Goal: Navigation & Orientation: Understand site structure

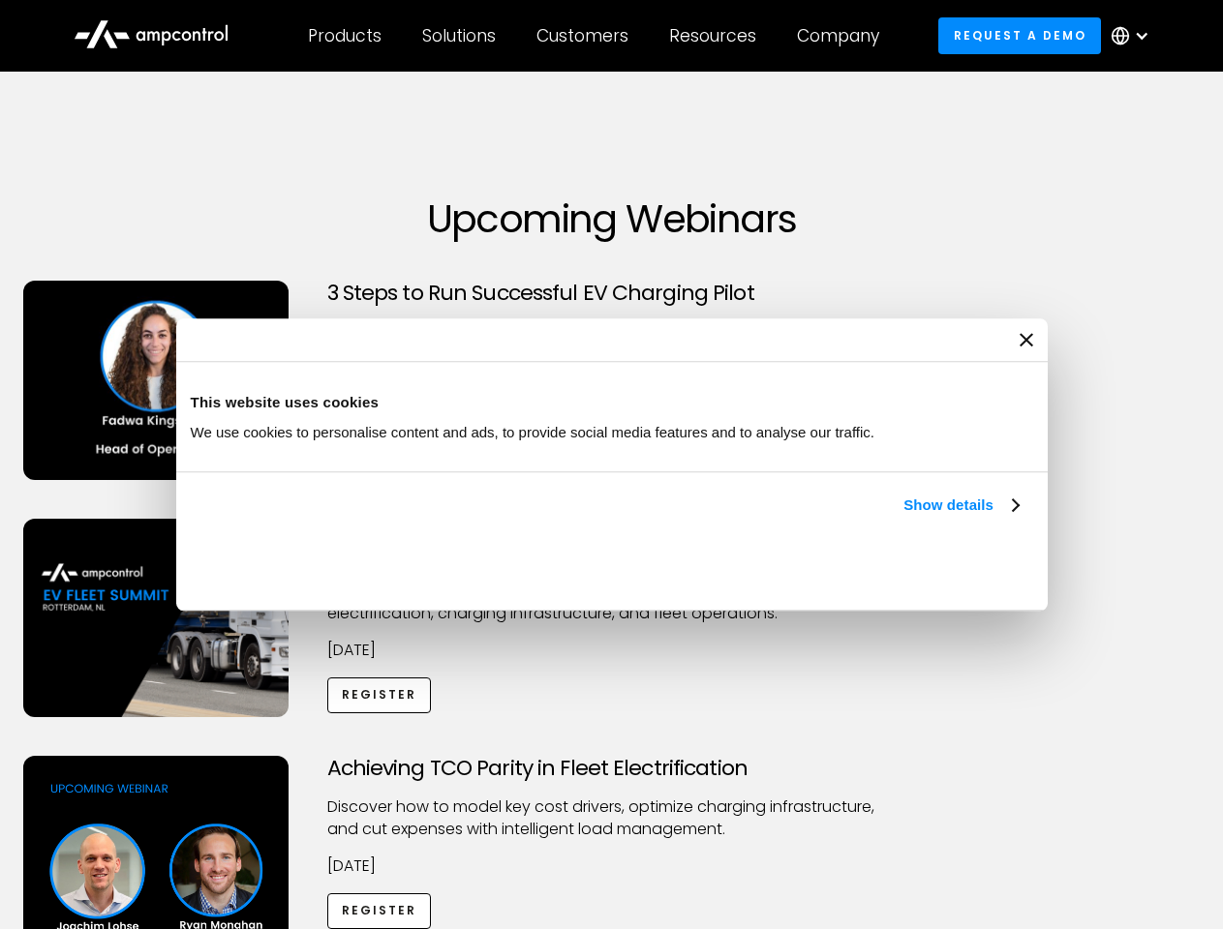
click at [903, 517] on link "Show details" at bounding box center [960, 505] width 114 height 23
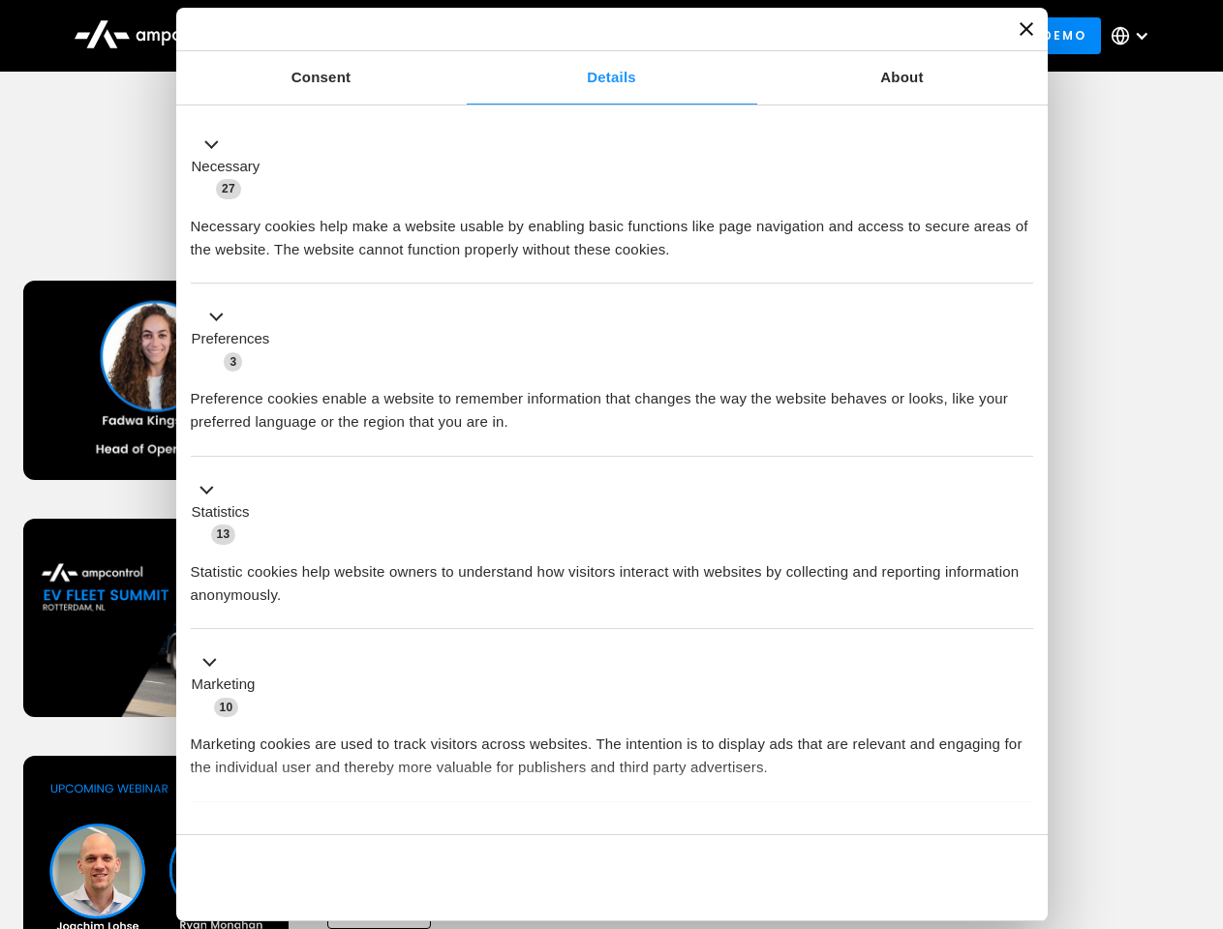
click at [1020, 261] on div "Necessary cookies help make a website usable by enabling basic functions like p…" at bounding box center [612, 230] width 842 height 61
click at [1033, 261] on div "Necessary cookies help make a website usable by enabling basic functions like p…" at bounding box center [612, 230] width 842 height 61
click at [595, 36] on div "Customers" at bounding box center [582, 35] width 92 height 21
click at [344, 36] on div "Products" at bounding box center [345, 35] width 74 height 21
click at [460, 36] on div "Solutions" at bounding box center [459, 35] width 74 height 21
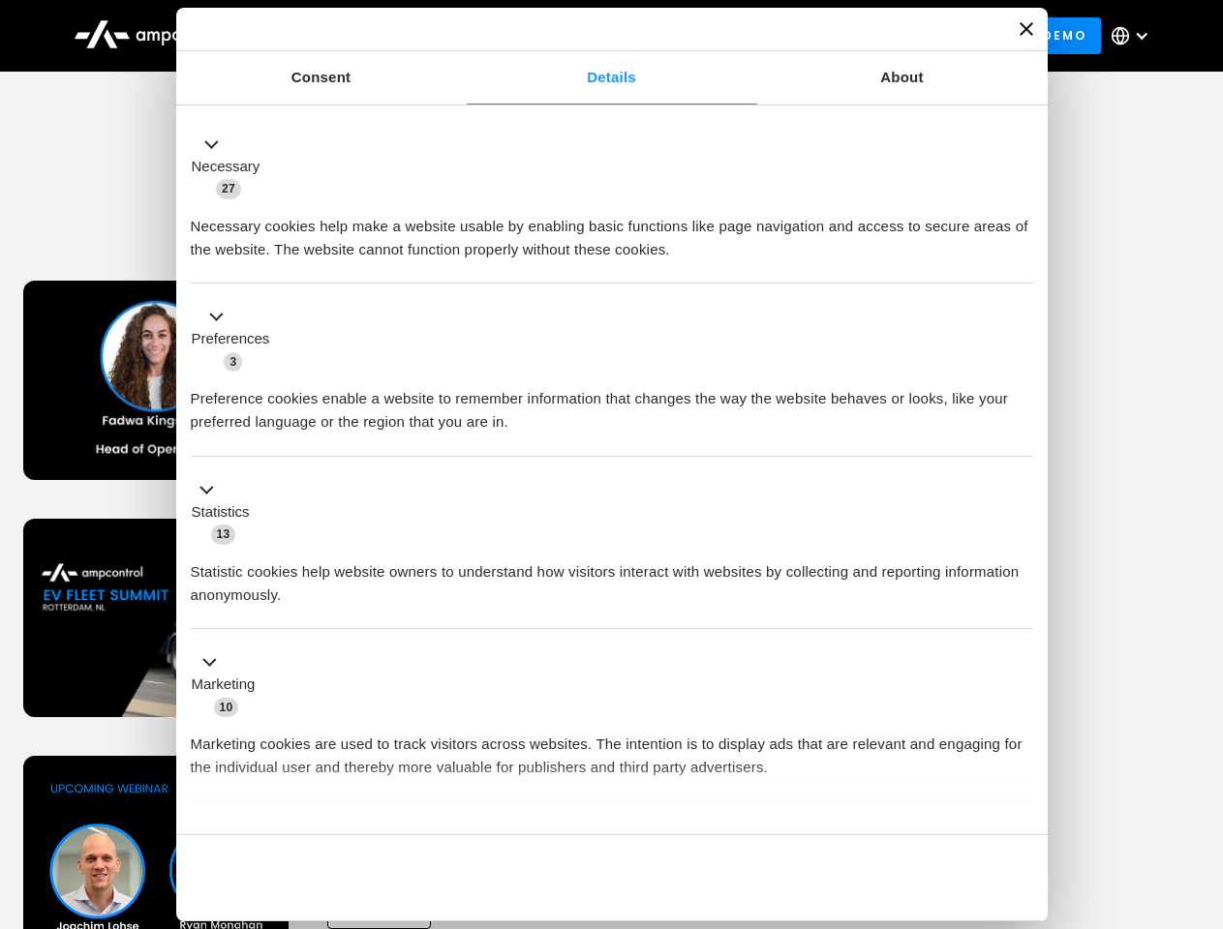
click at [586, 36] on div "Customers" at bounding box center [582, 35] width 92 height 21
click at [716, 36] on div "Resources" at bounding box center [712, 35] width 87 height 21
click at [844, 36] on div "Company" at bounding box center [838, 35] width 82 height 21
click at [1135, 36] on div at bounding box center [1141, 35] width 15 height 15
